Goal: Transaction & Acquisition: Purchase product/service

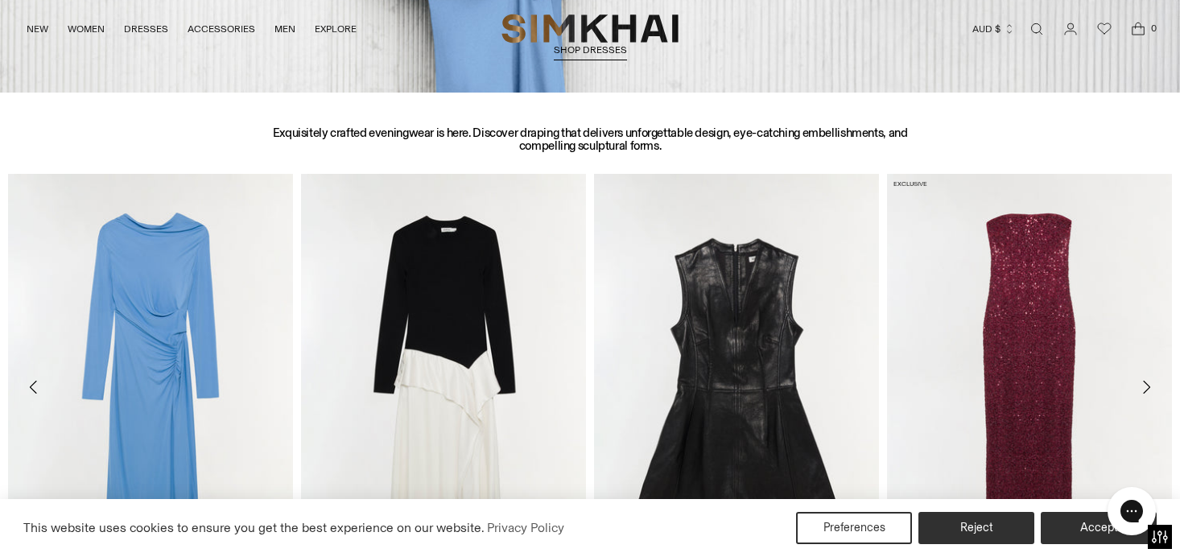
scroll to position [625, 0]
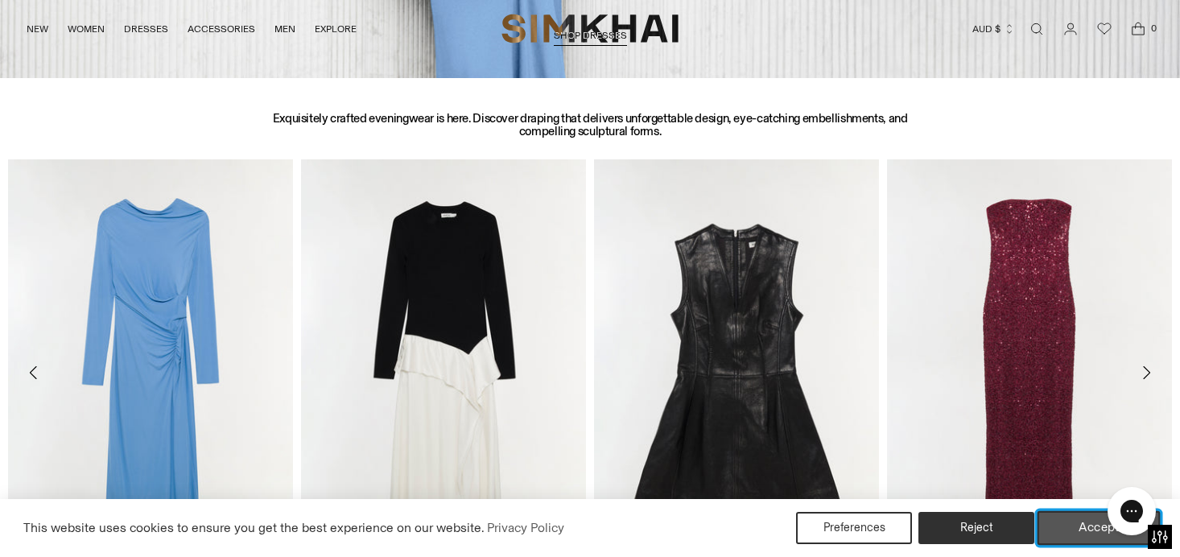
click at [1059, 533] on button "Accept" at bounding box center [1098, 528] width 123 height 34
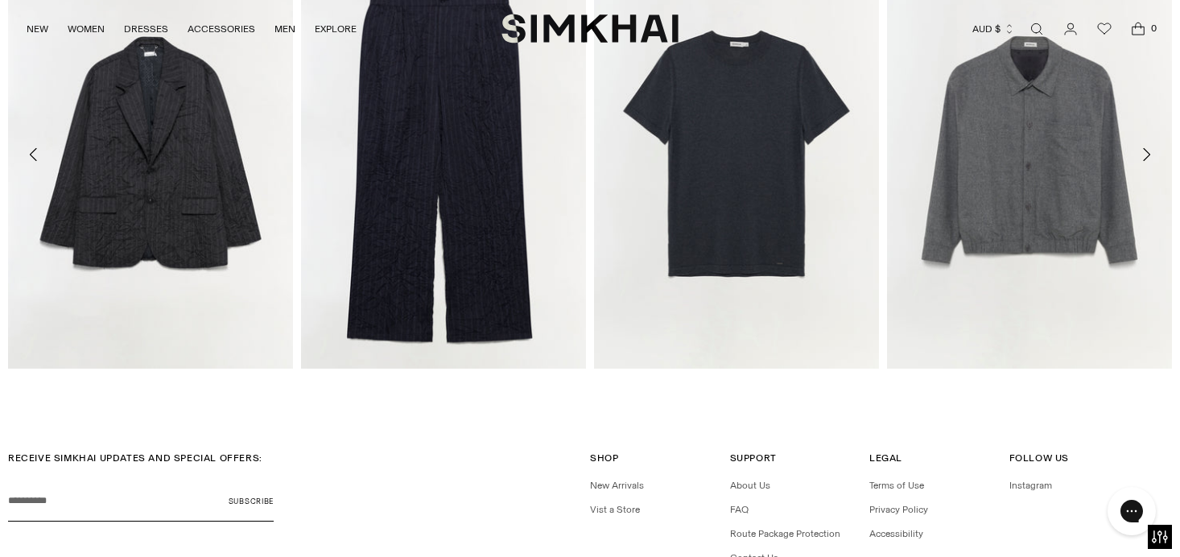
scroll to position [4232, 0]
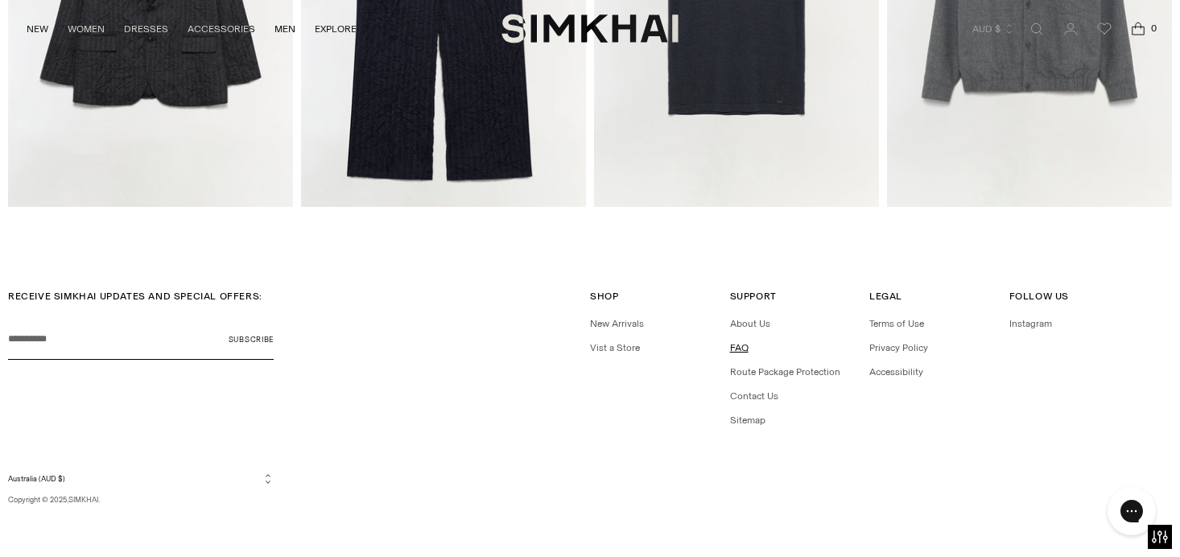
click at [737, 350] on link "FAQ" at bounding box center [739, 347] width 19 height 11
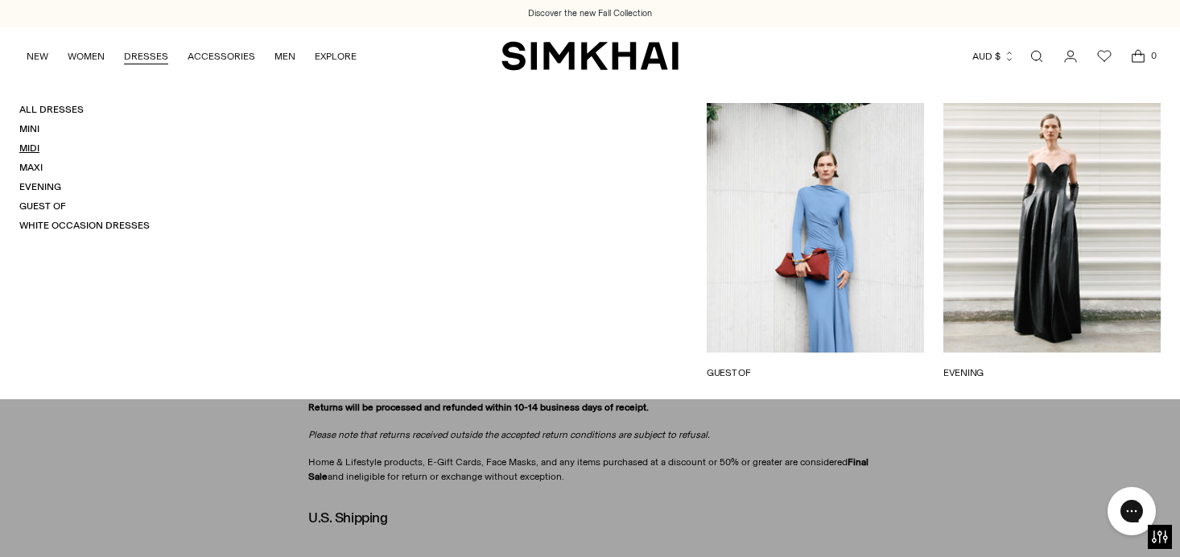
click at [32, 145] on link "Midi" at bounding box center [29, 147] width 20 height 11
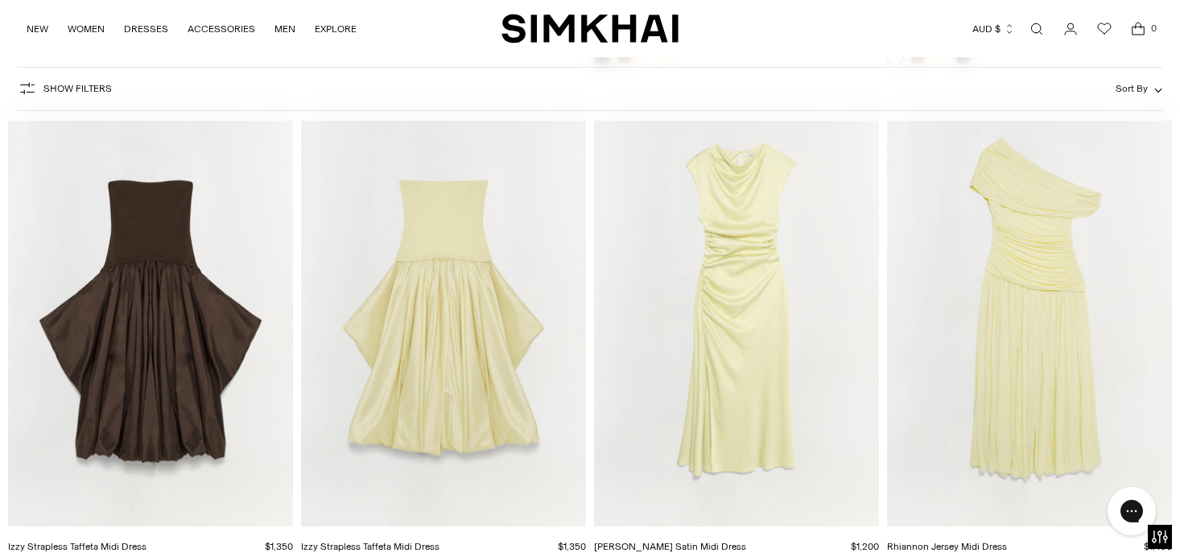
scroll to position [2170, 0]
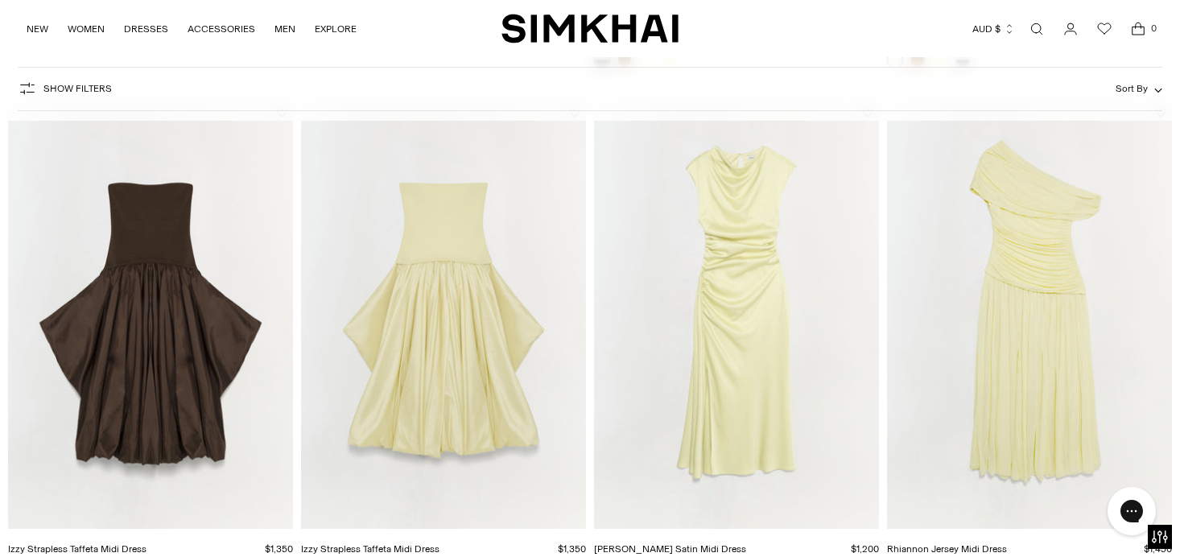
click at [0, 0] on img "Burke Satin Midi Dress" at bounding box center [0, 0] width 0 height 0
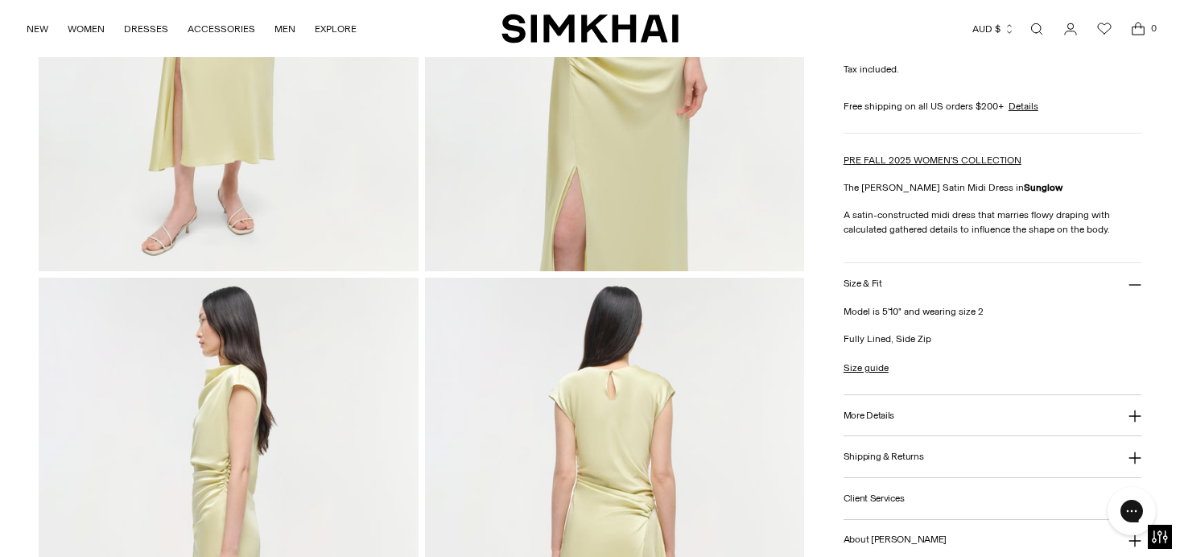
scroll to position [418, 0]
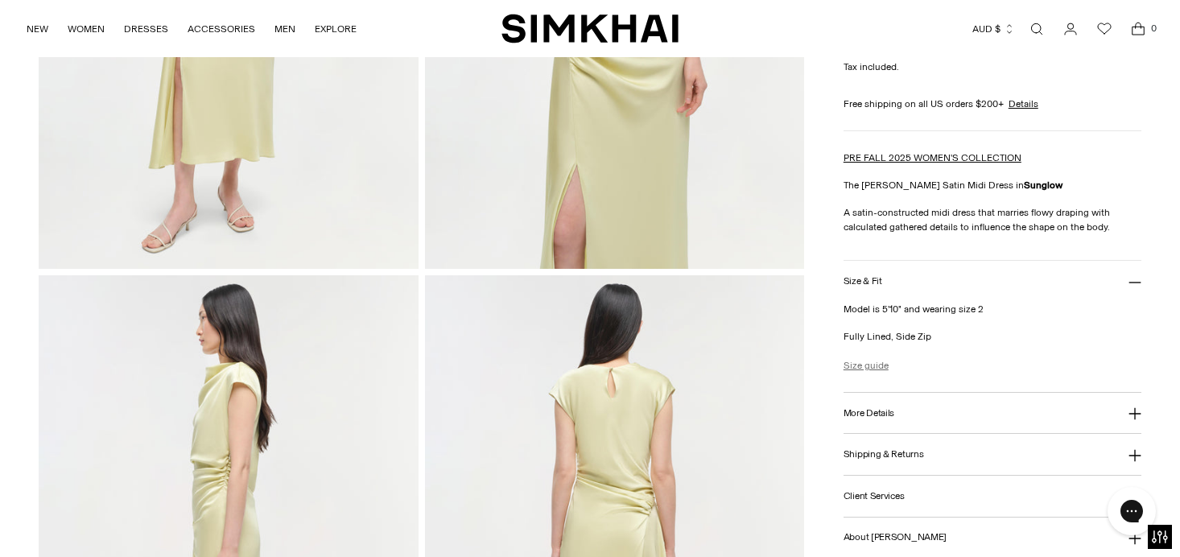
click at [874, 362] on link "Size guide" at bounding box center [865, 365] width 45 height 14
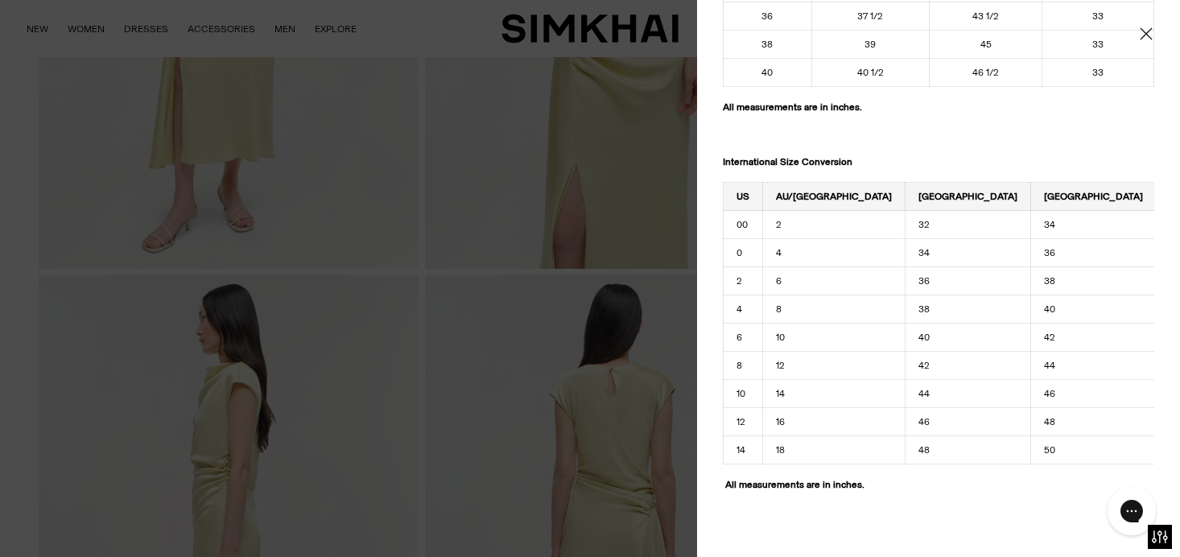
scroll to position [1912, 0]
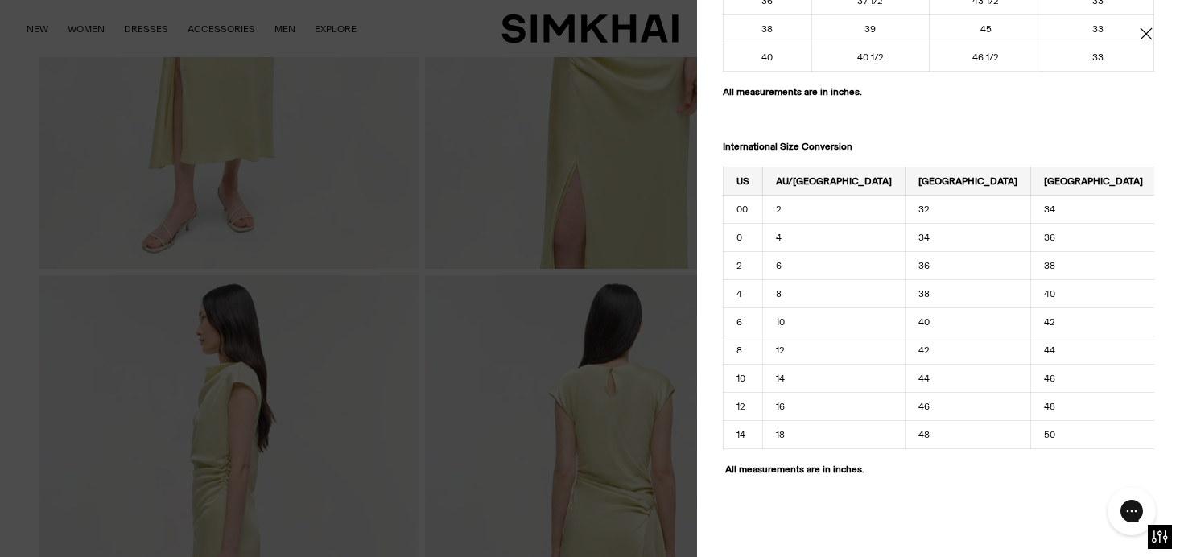
click at [615, 221] on div at bounding box center [590, 278] width 1180 height 557
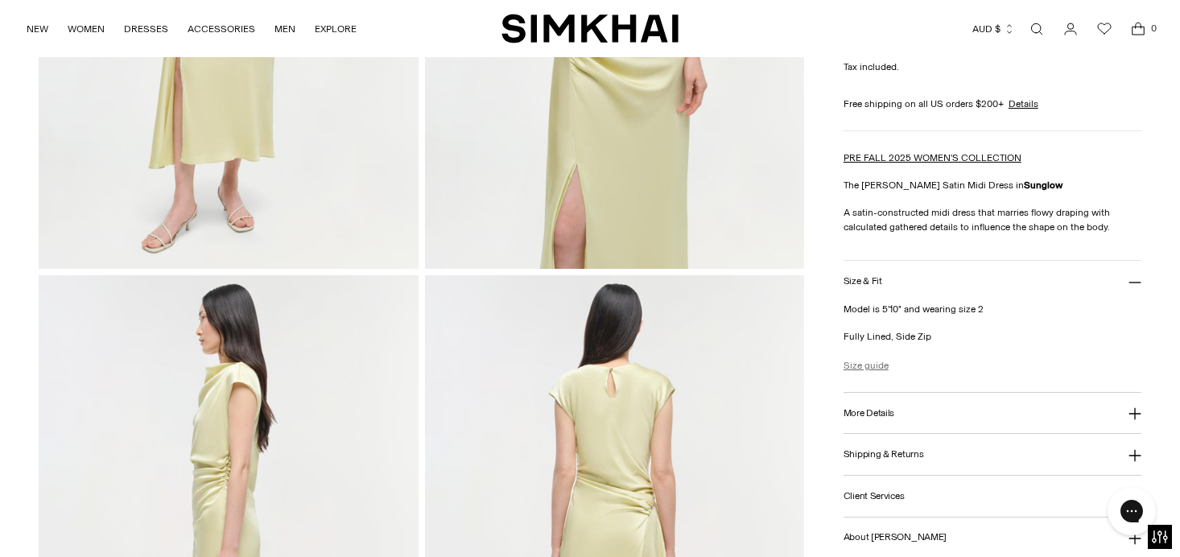
scroll to position [0, 0]
